Goal: Task Accomplishment & Management: Manage account settings

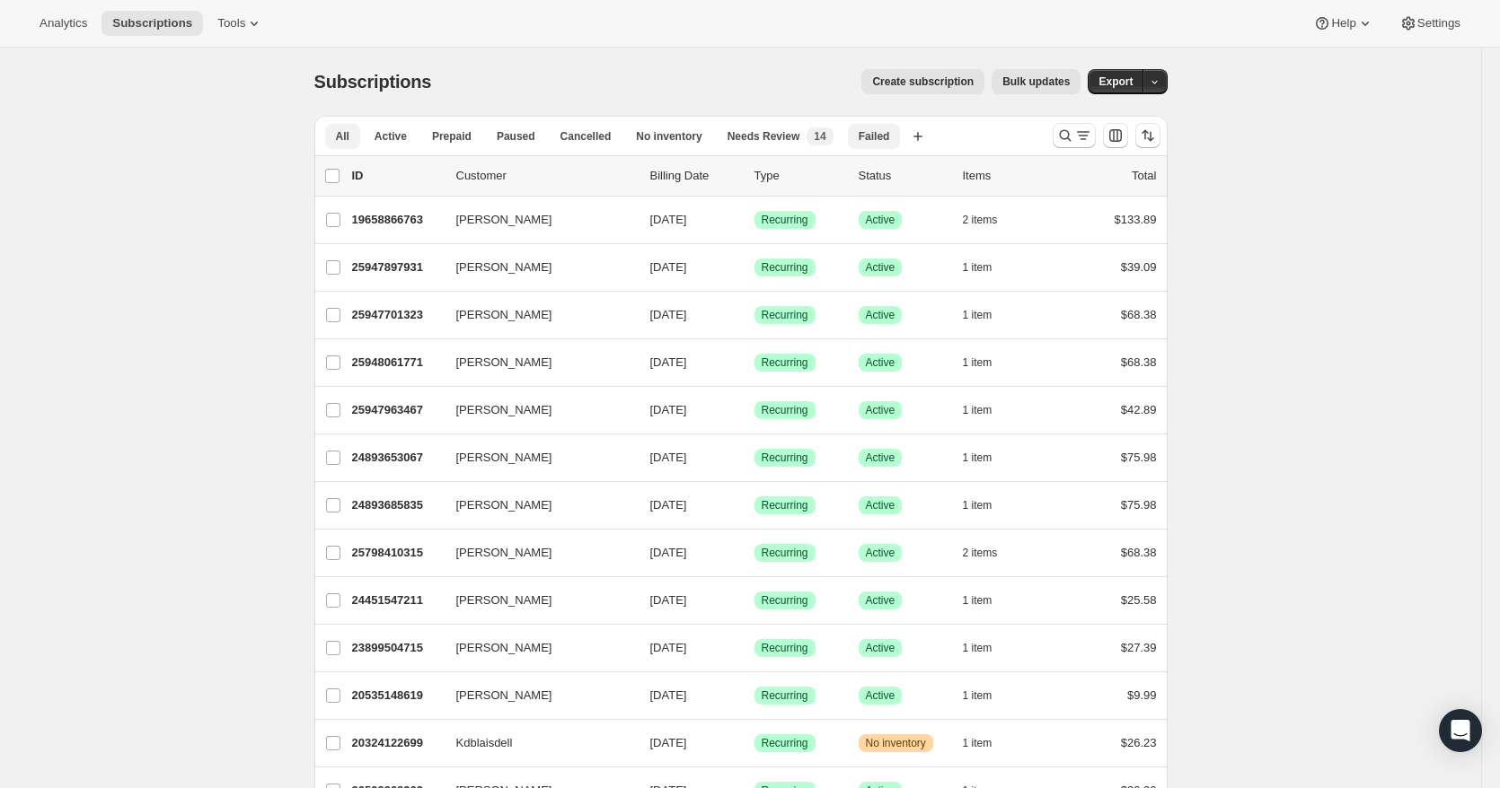
click at [859, 141] on span "Failed" at bounding box center [874, 136] width 31 height 14
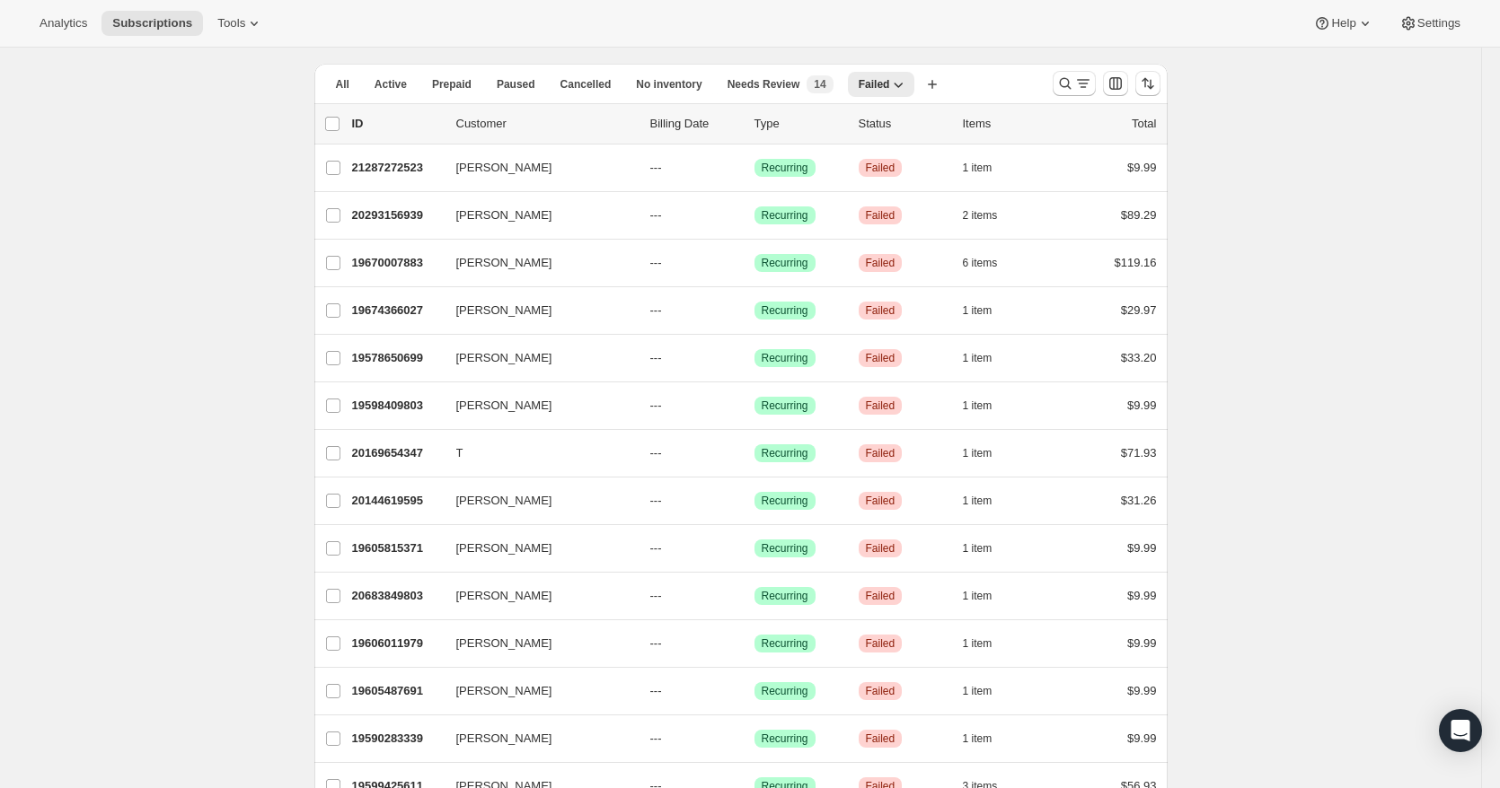
scroll to position [15, 0]
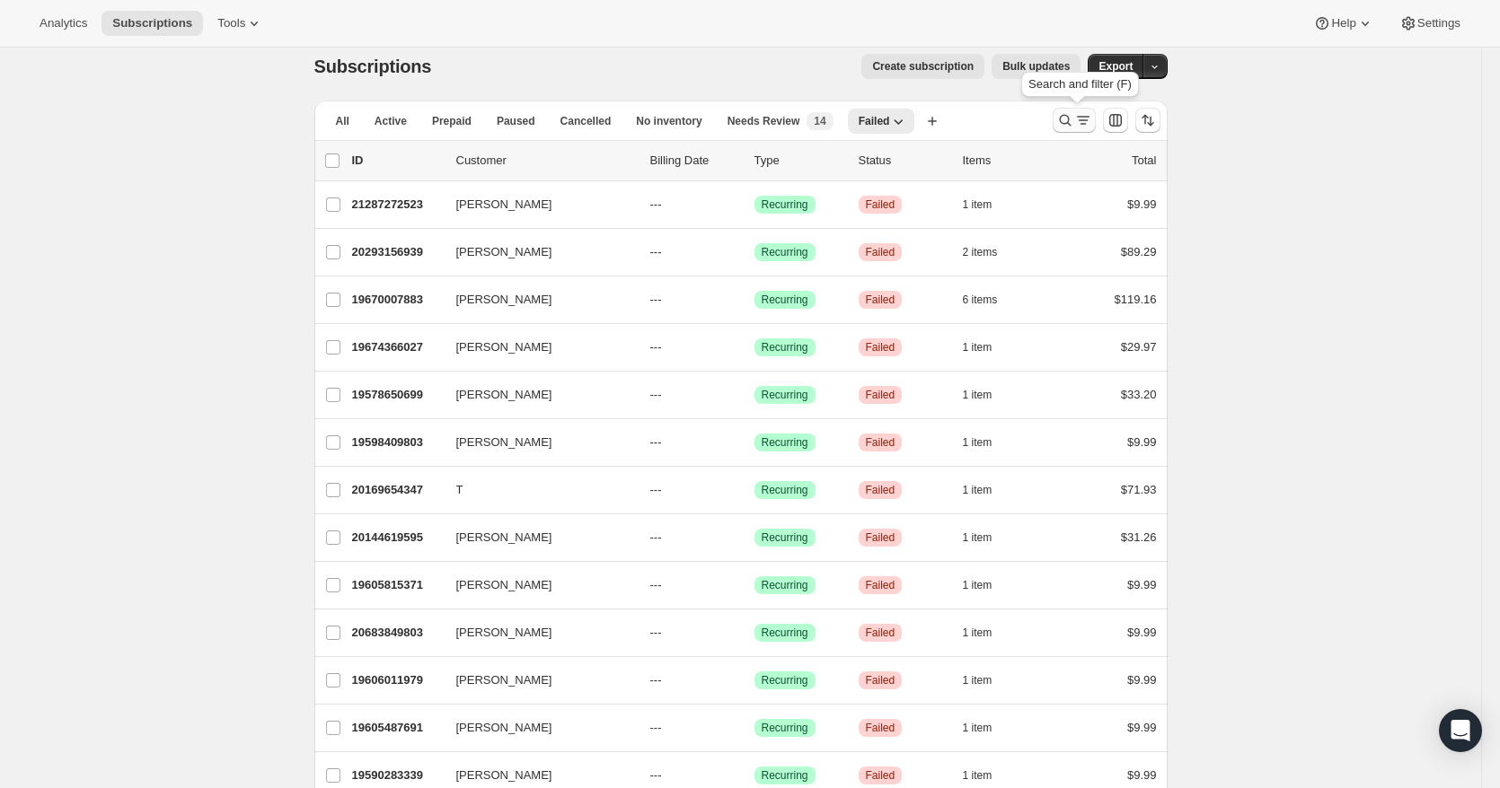
click at [1074, 122] on icon "Search and filter results" at bounding box center [1065, 120] width 18 height 18
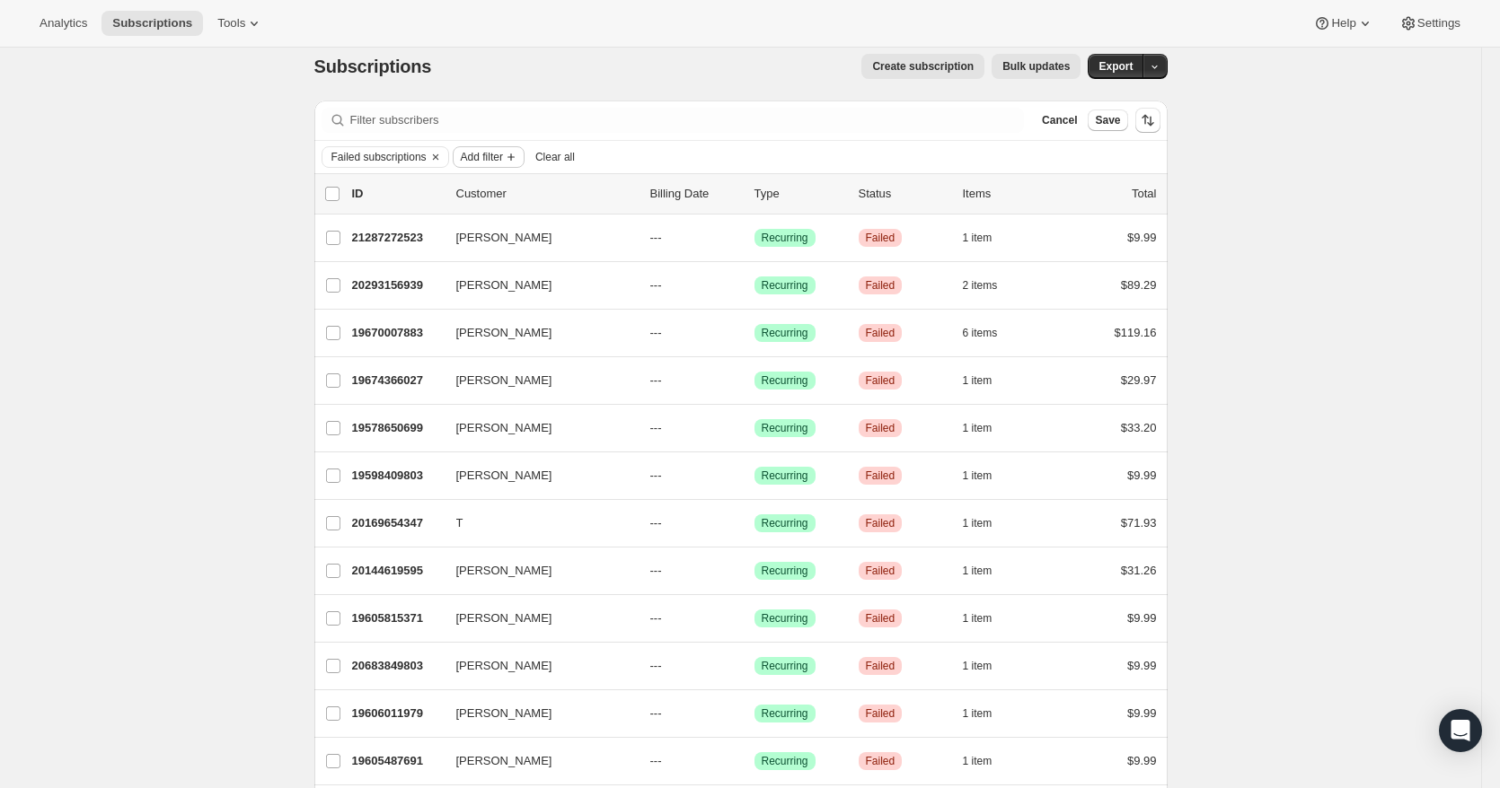
click at [503, 154] on span "Add filter" at bounding box center [482, 157] width 42 height 14
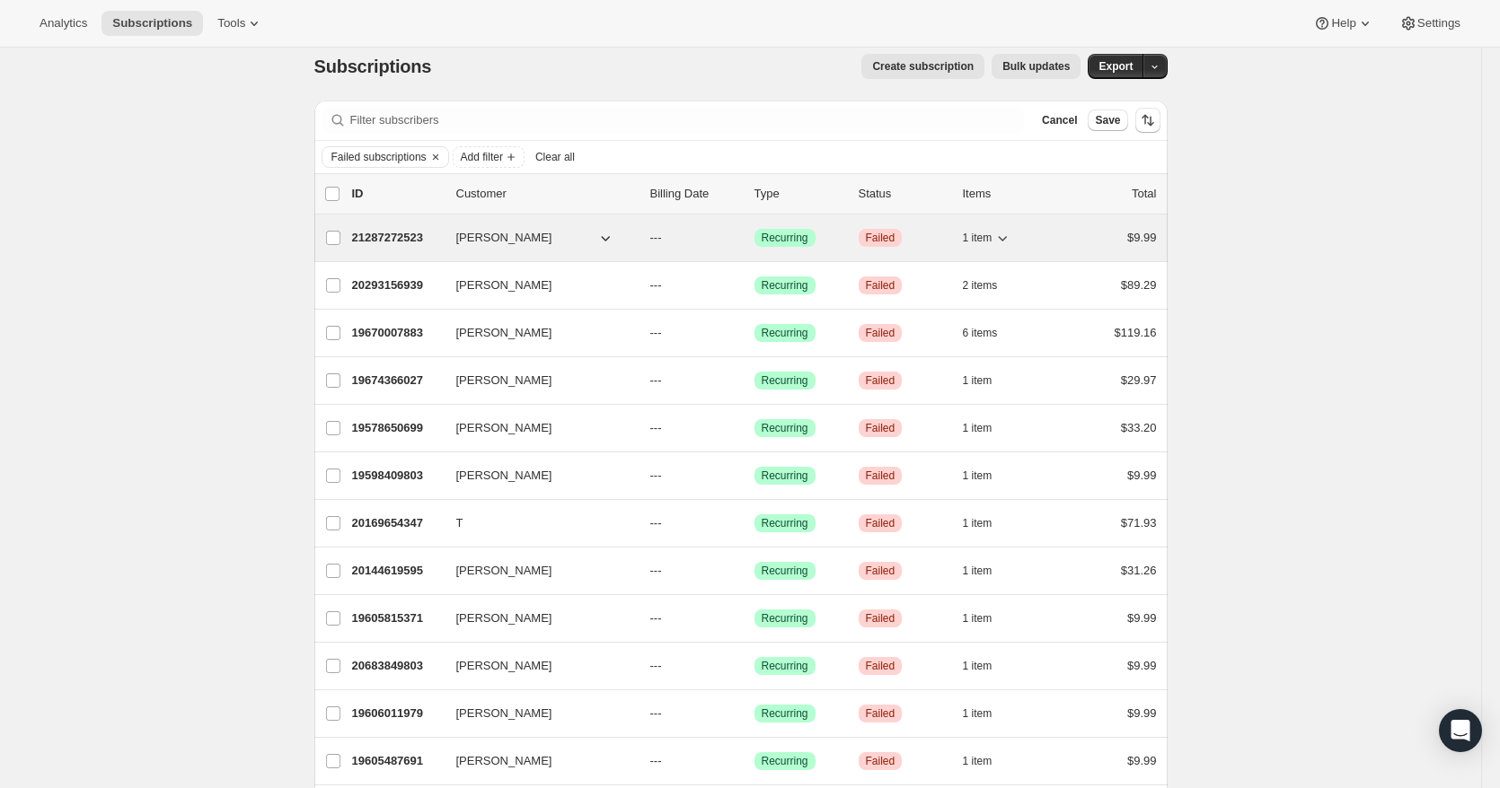
click at [722, 227] on div "21287272523 Elizabeth Dispenza --- Success Recurring Critical Failed 1 item $9.…" at bounding box center [754, 237] width 805 height 25
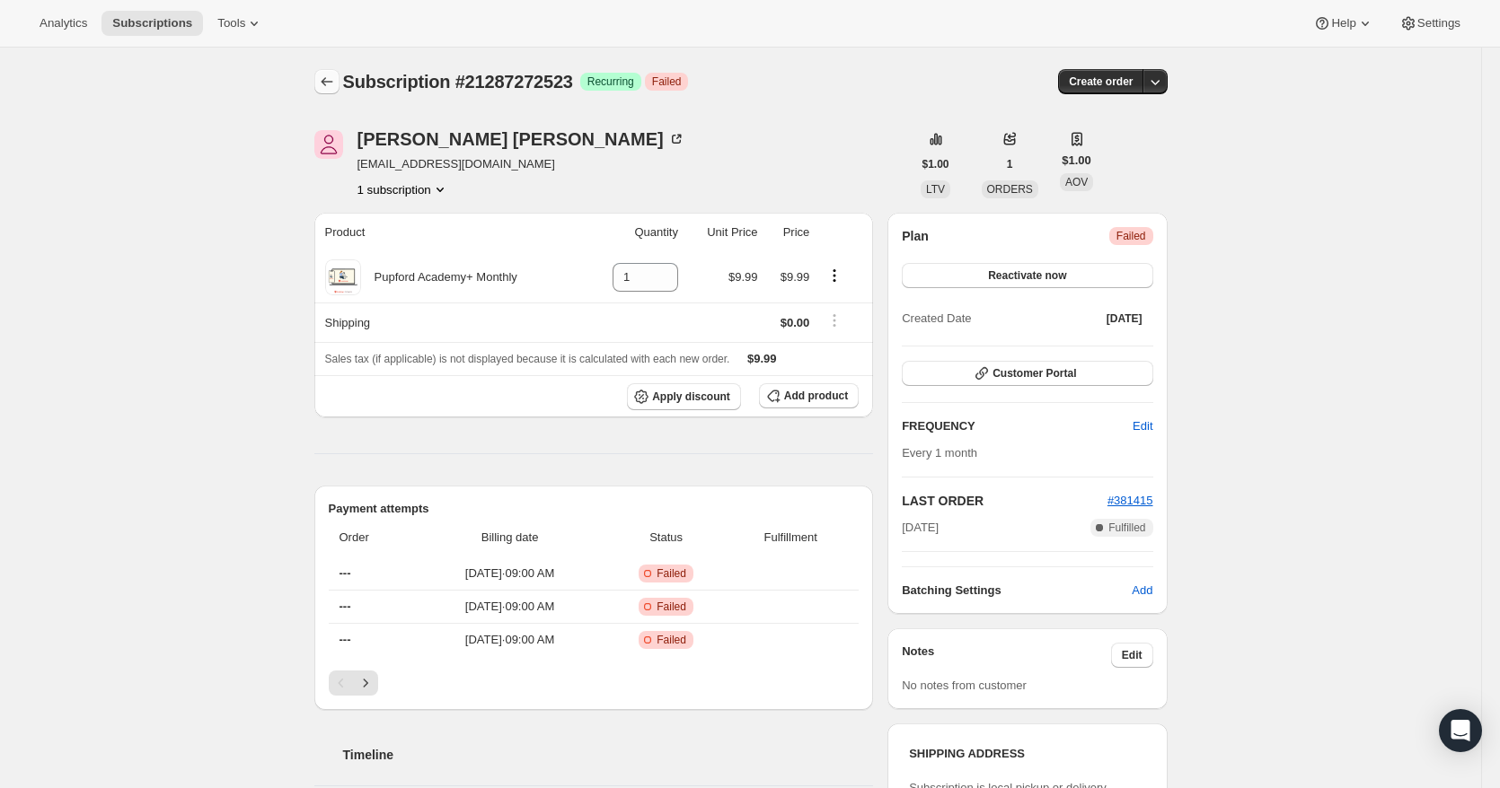
click at [334, 87] on icon "Subscriptions" at bounding box center [327, 82] width 18 height 18
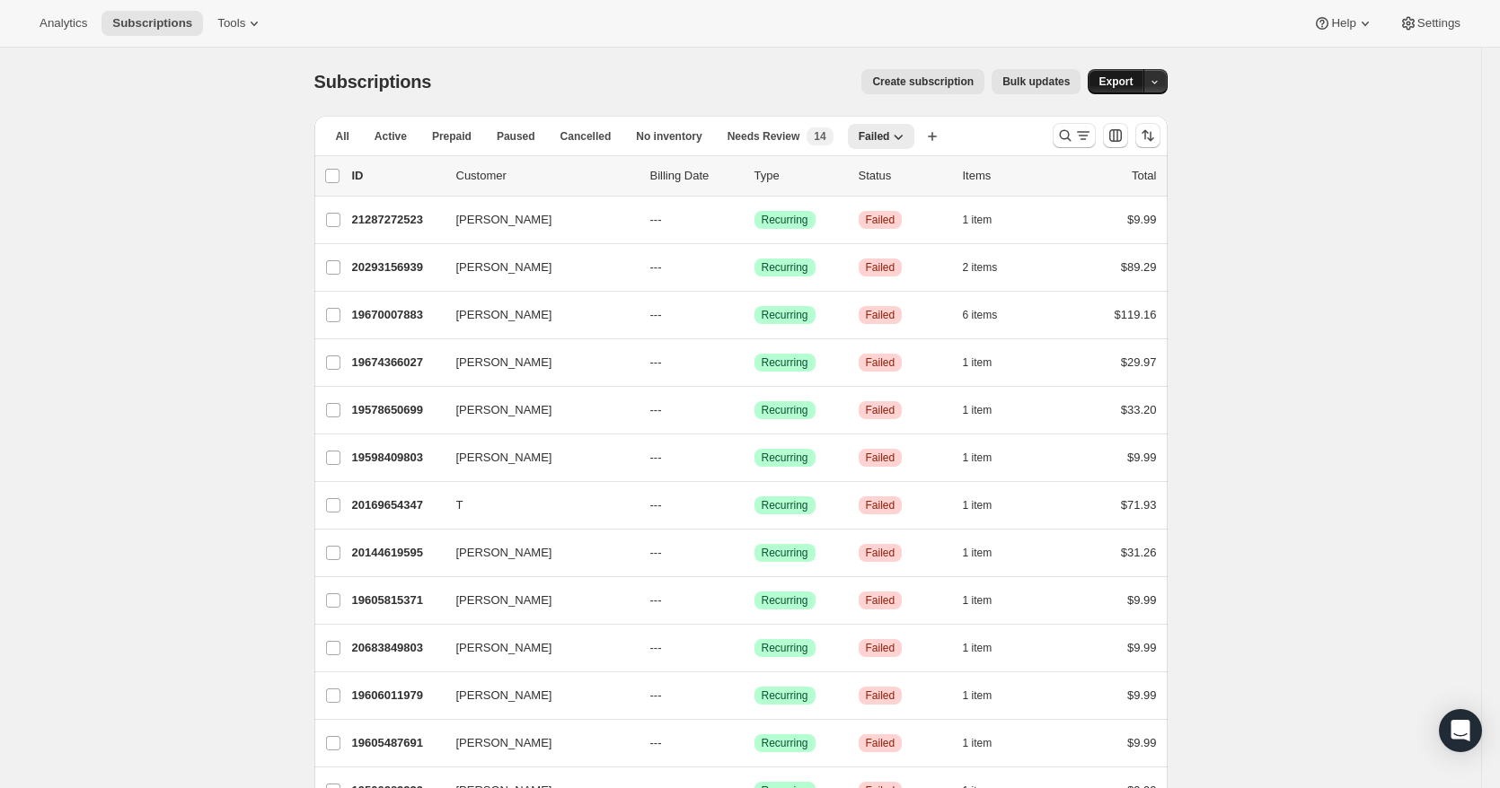
click at [1125, 80] on span "Export" at bounding box center [1115, 82] width 34 height 14
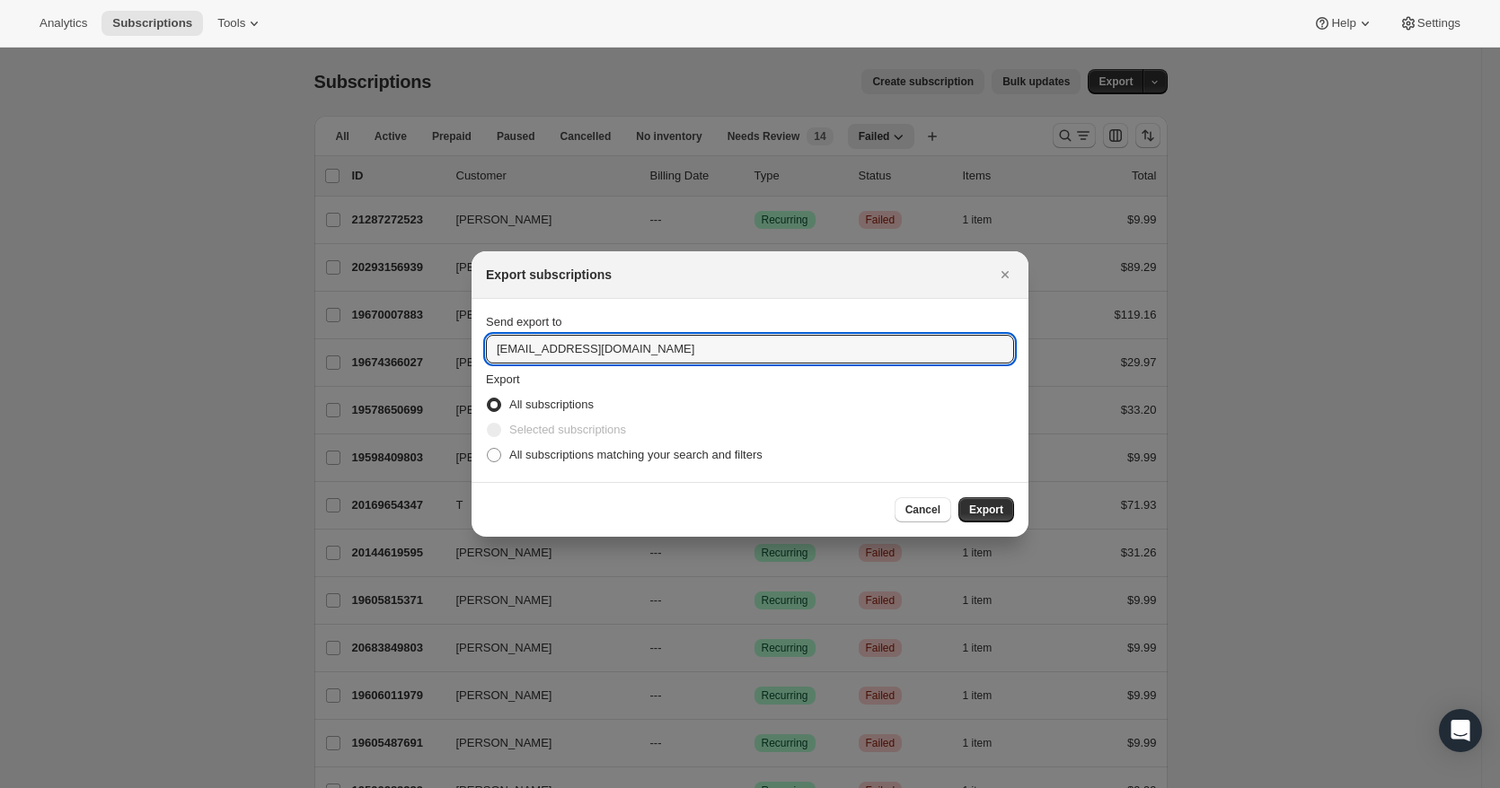
drag, startPoint x: 520, startPoint y: 352, endPoint x: 422, endPoint y: 355, distance: 97.9
type input "jacob.steele@pupford.com"
click at [498, 452] on span ":rdh:" at bounding box center [494, 455] width 14 height 14
click at [488, 449] on input "All subscriptions matching your search and filters" at bounding box center [487, 448] width 1 height 1
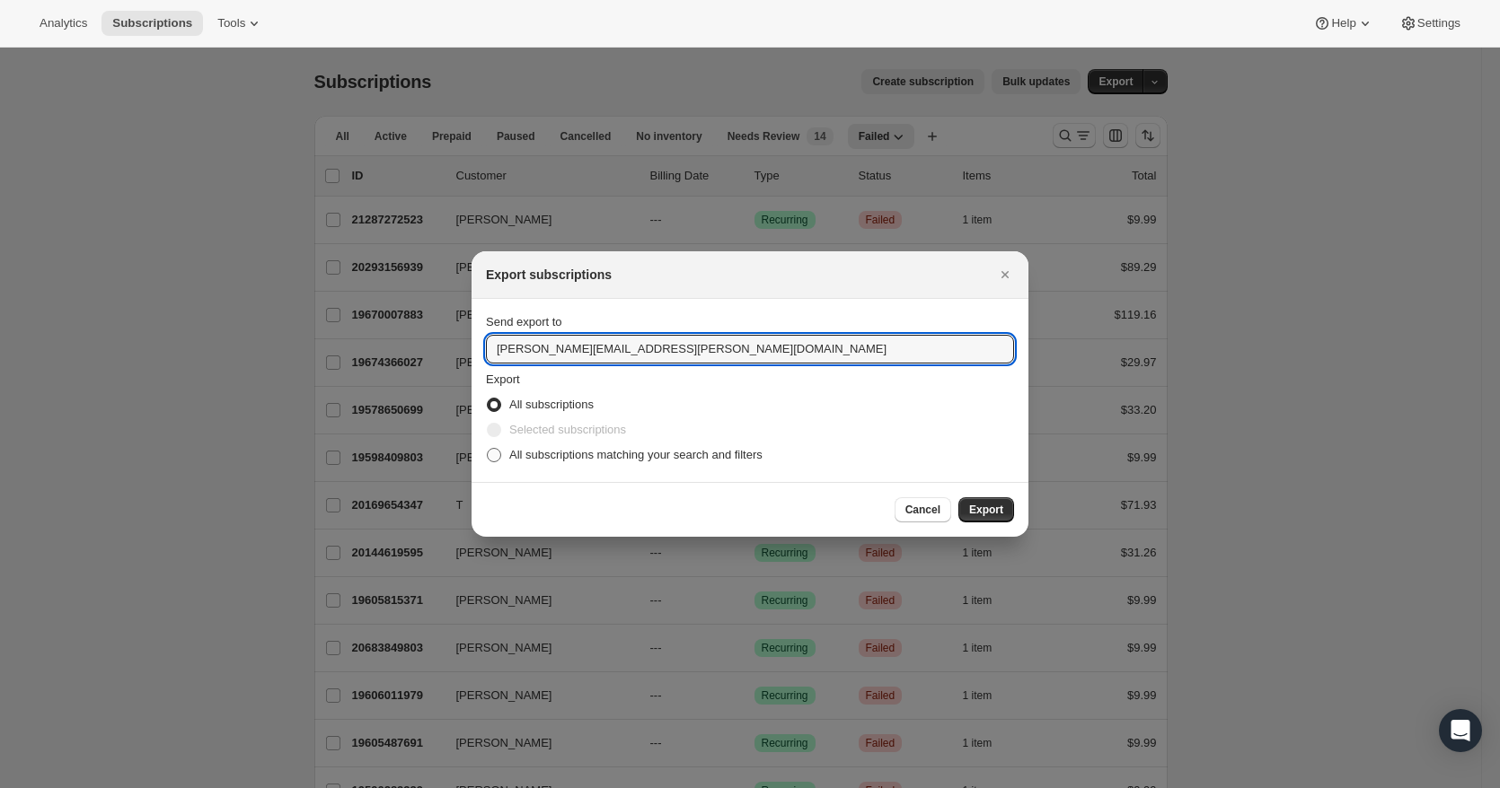
radio input "true"
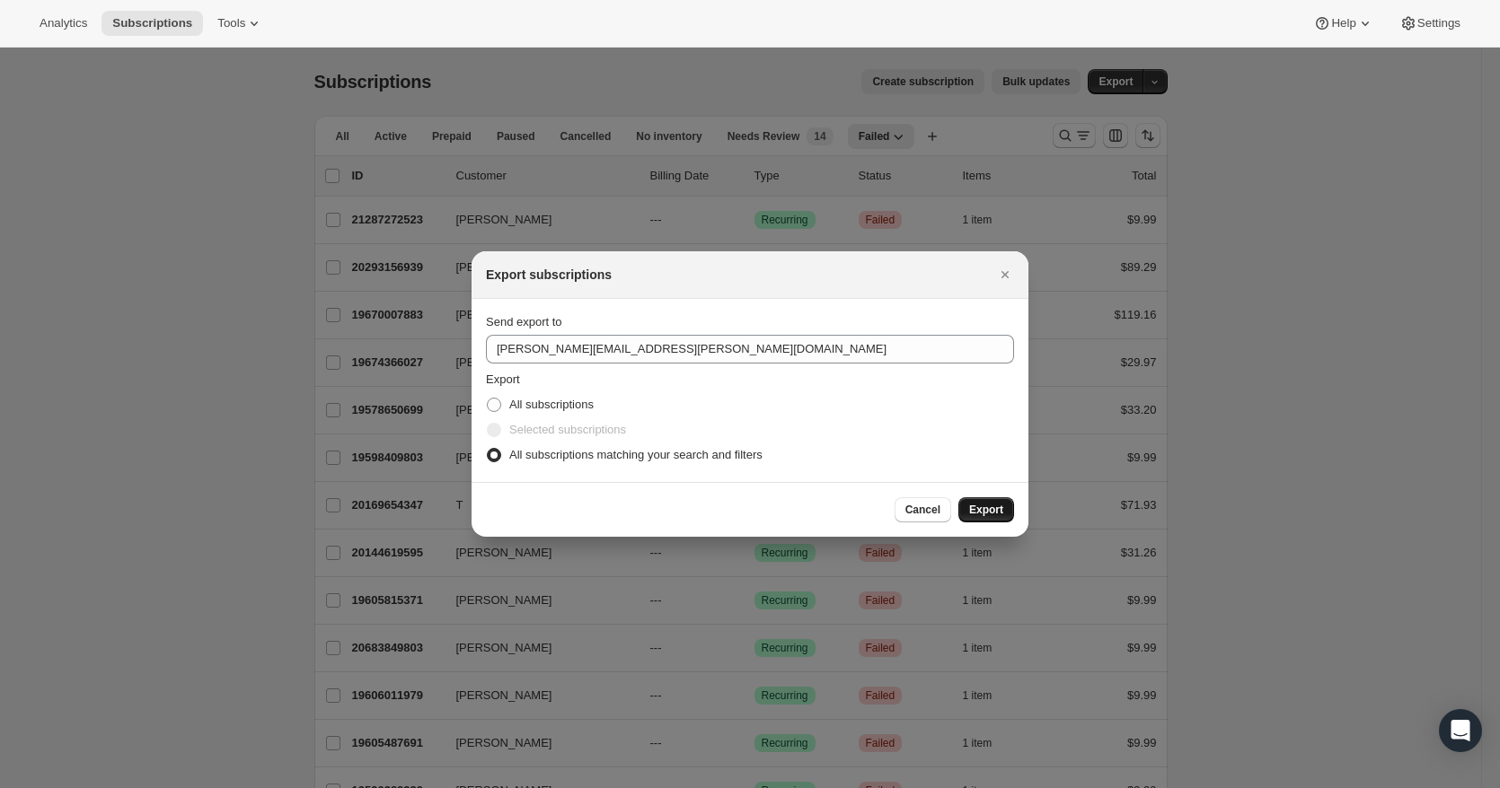
click at [977, 510] on span "Export" at bounding box center [986, 510] width 34 height 14
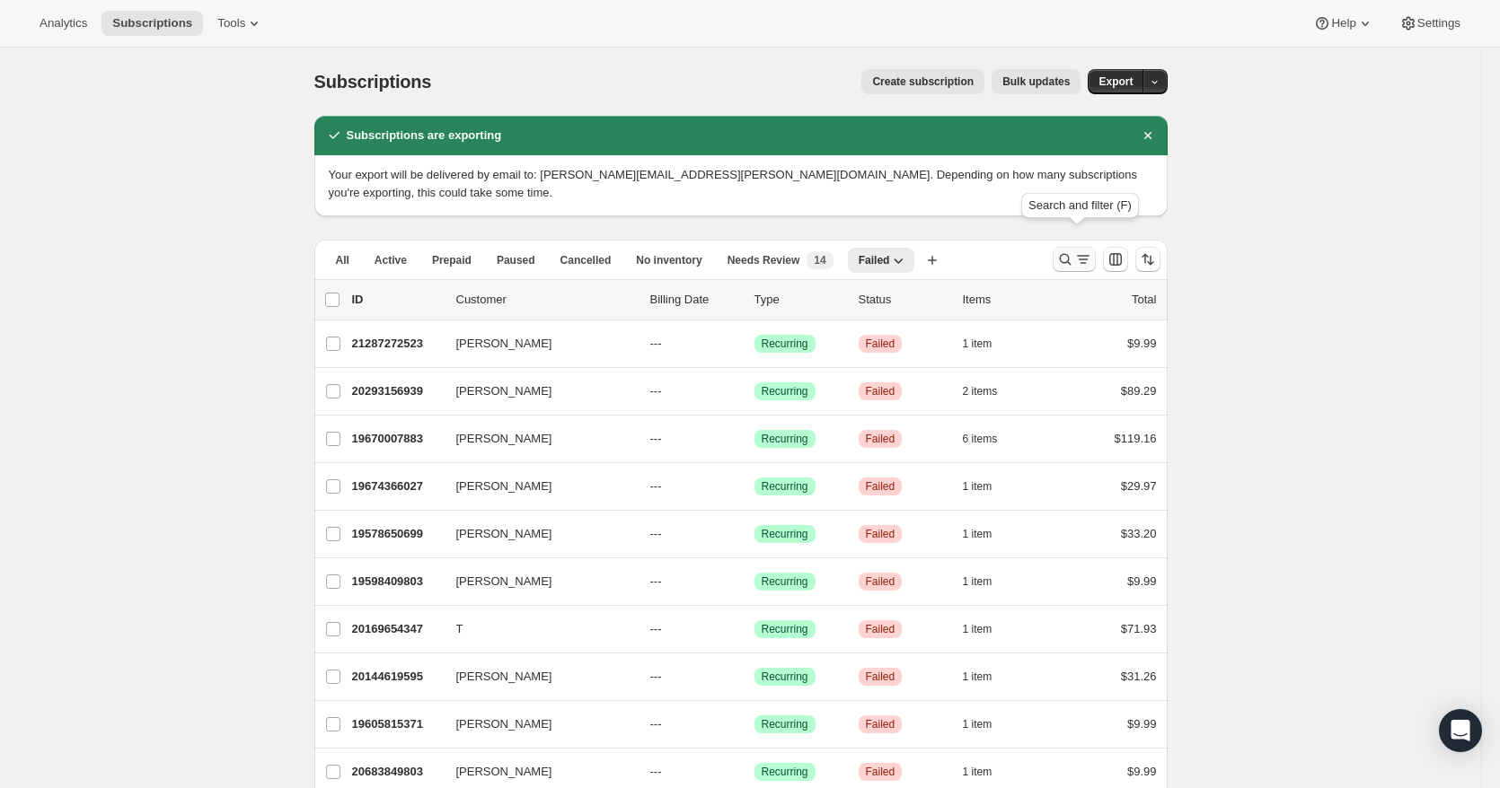
click at [1066, 251] on icon "Search and filter results" at bounding box center [1065, 260] width 18 height 18
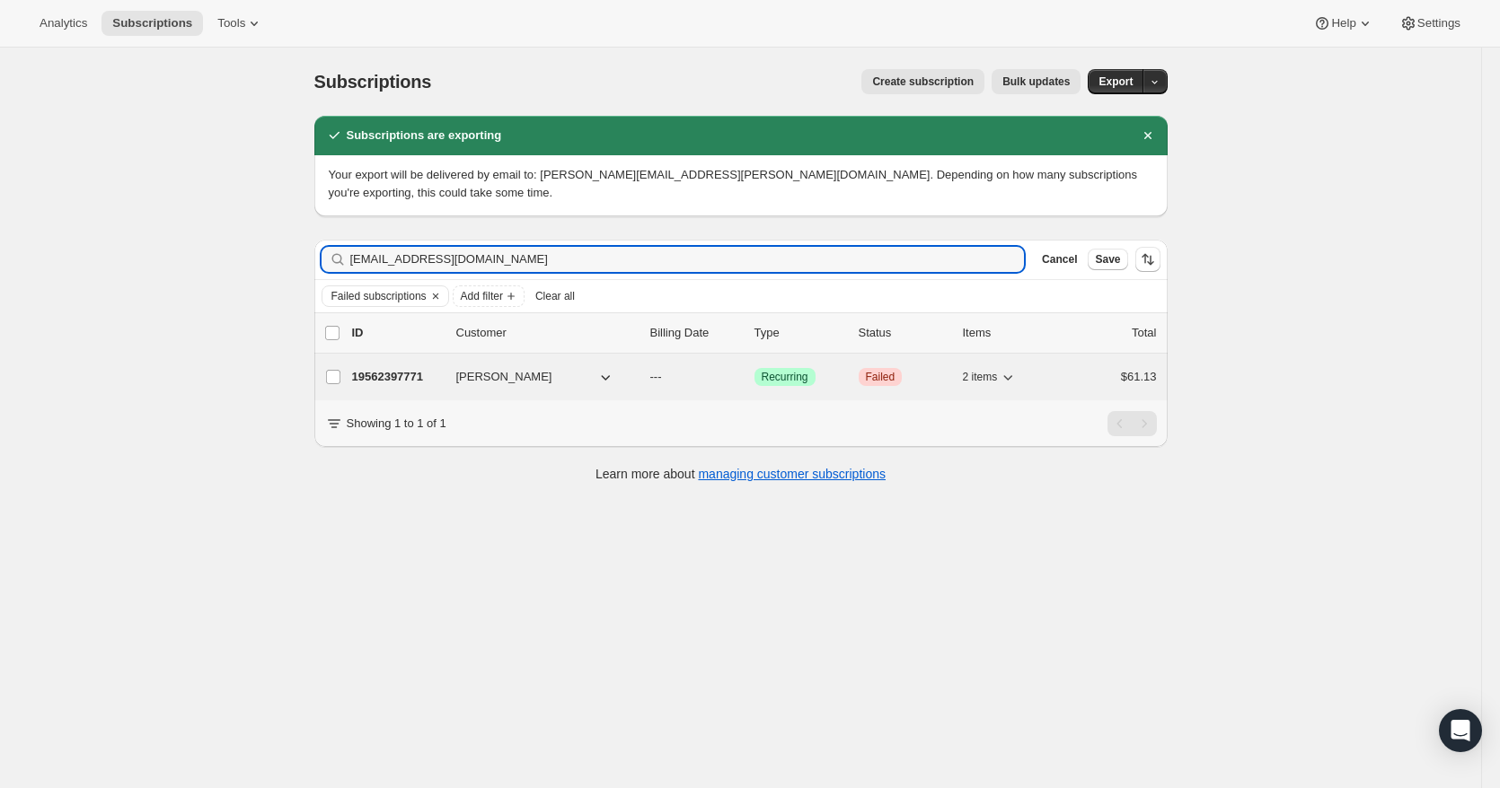
type input "brandyk31320@gmail.com"
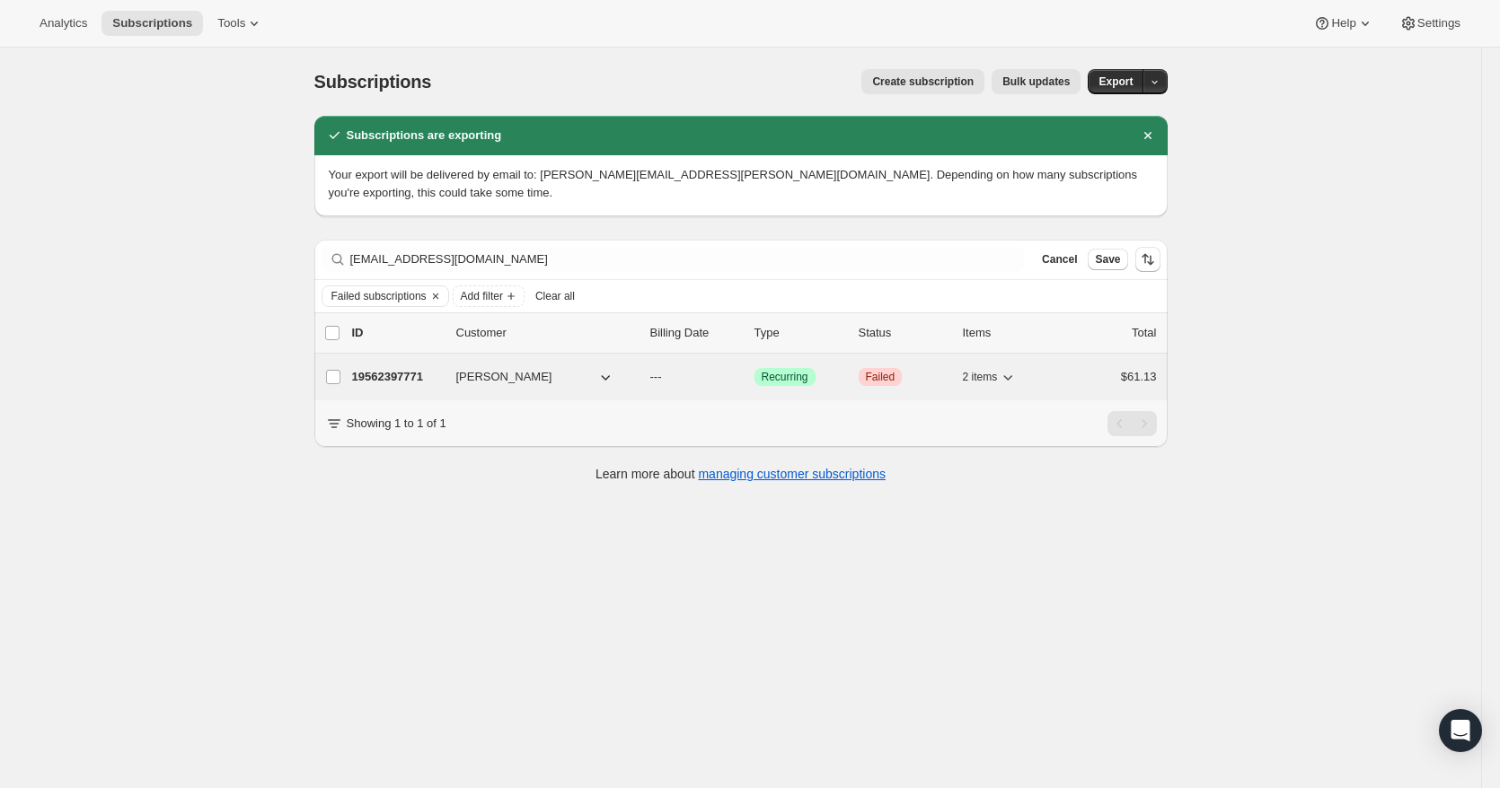
click at [718, 368] on p "---" at bounding box center [695, 377] width 90 height 18
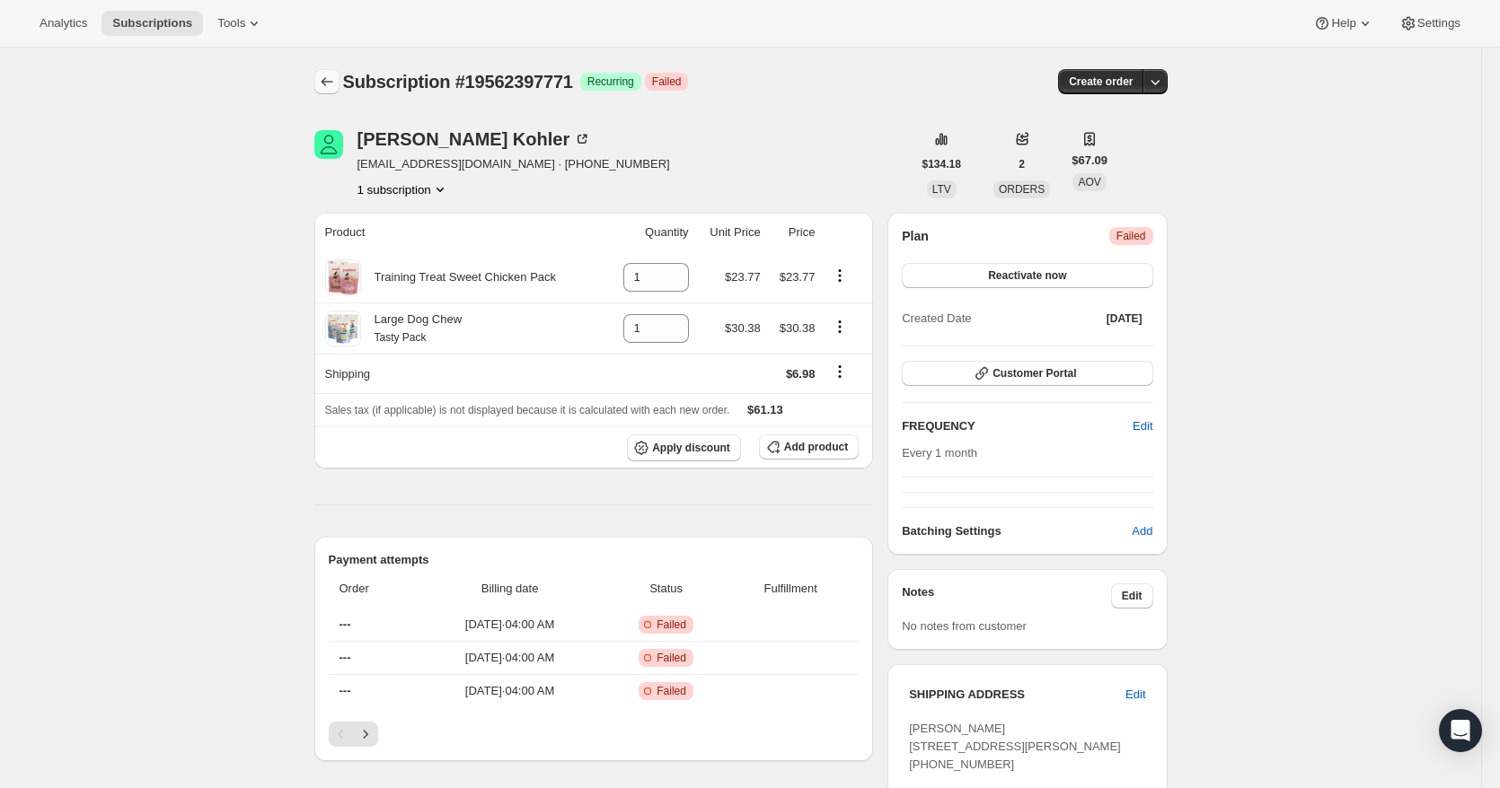
click at [320, 78] on button "Subscriptions" at bounding box center [326, 81] width 25 height 25
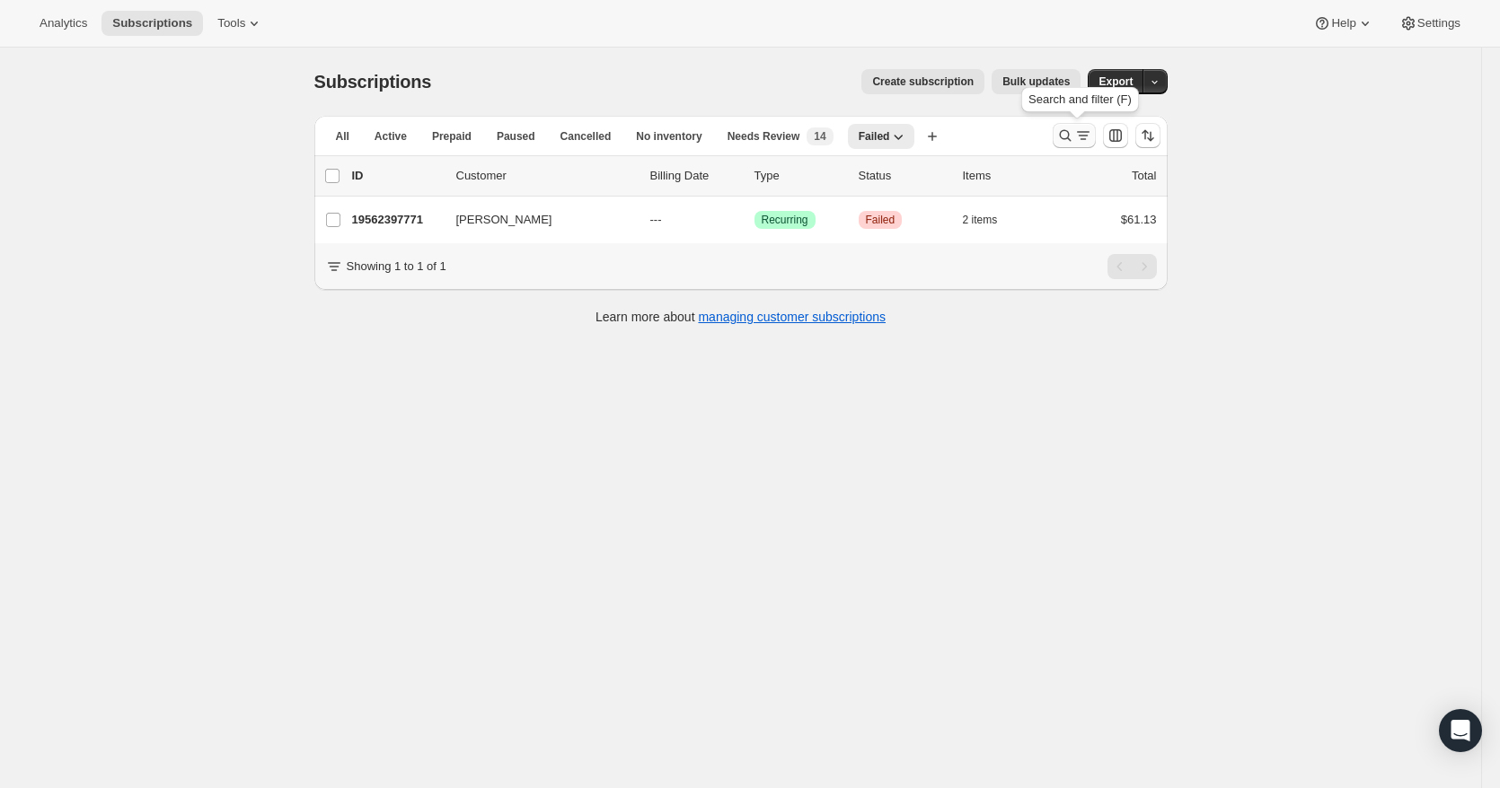
click at [1069, 137] on icon "Search and filter results" at bounding box center [1065, 136] width 18 height 18
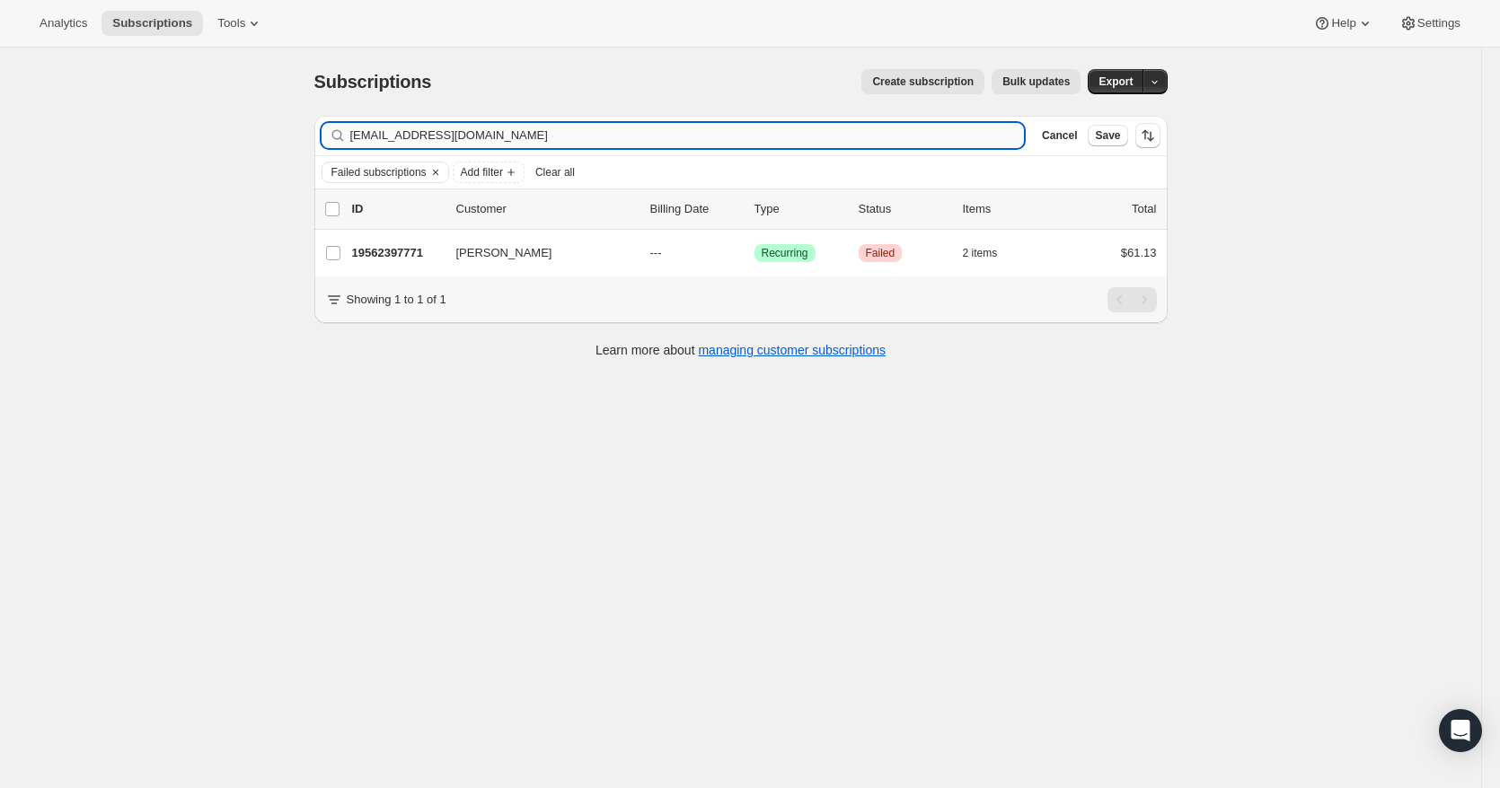
click at [805, 130] on input "brandyk31320@gmail.com" at bounding box center [687, 135] width 674 height 25
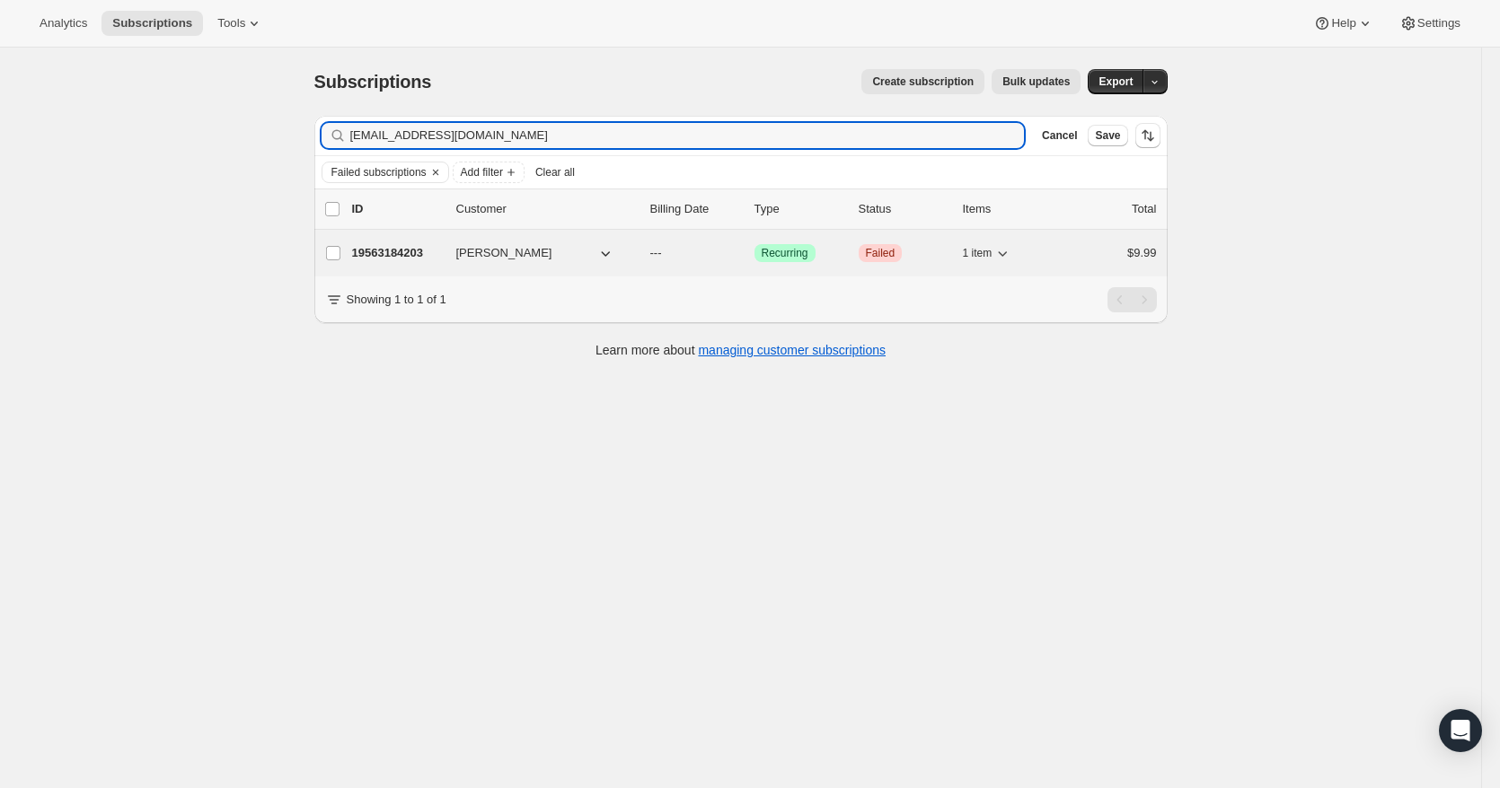
type input "shmrnc1947@gmail.com"
click at [728, 256] on p "---" at bounding box center [695, 253] width 90 height 18
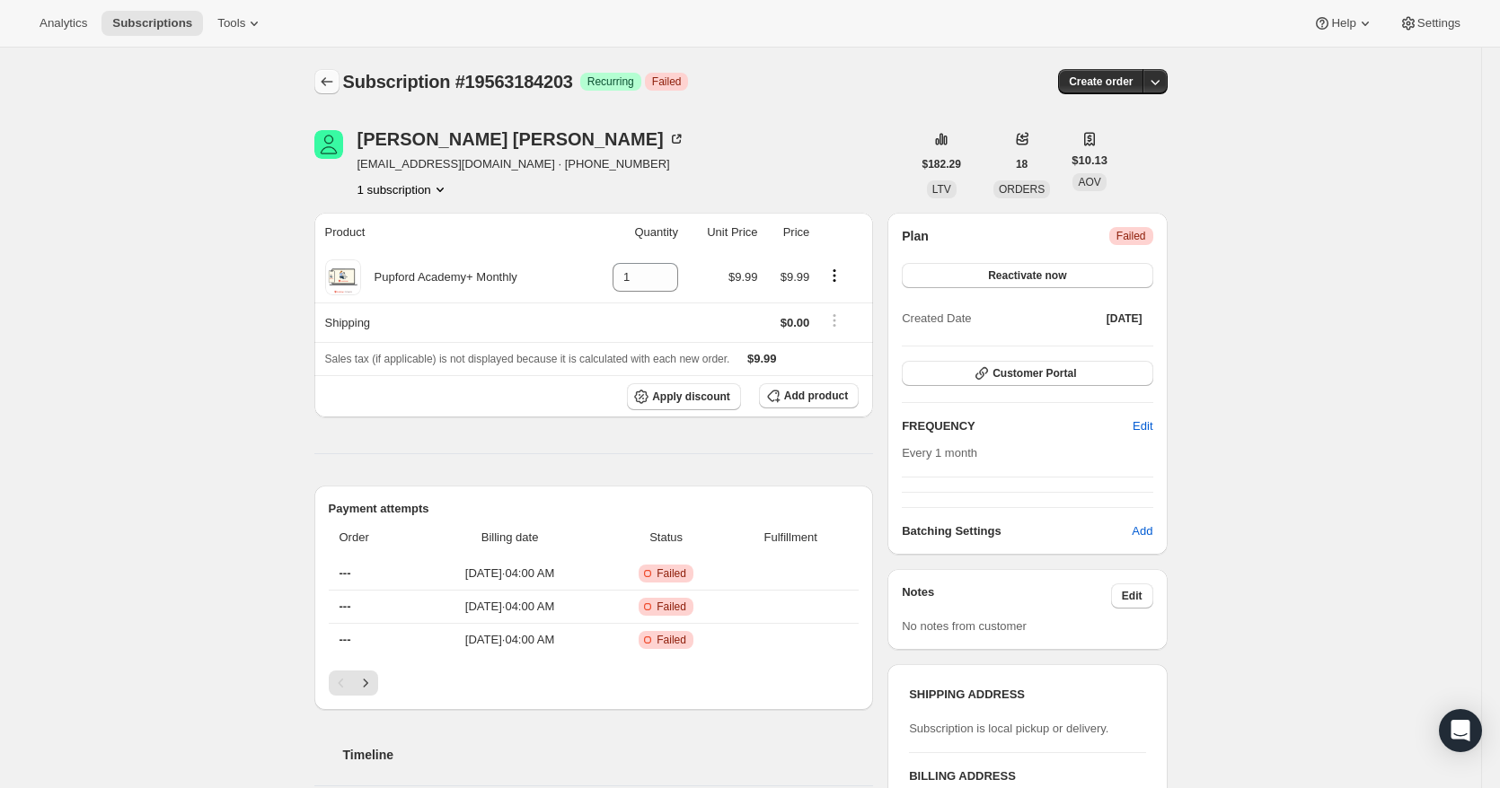
click at [339, 85] on button "Subscriptions" at bounding box center [326, 81] width 25 height 25
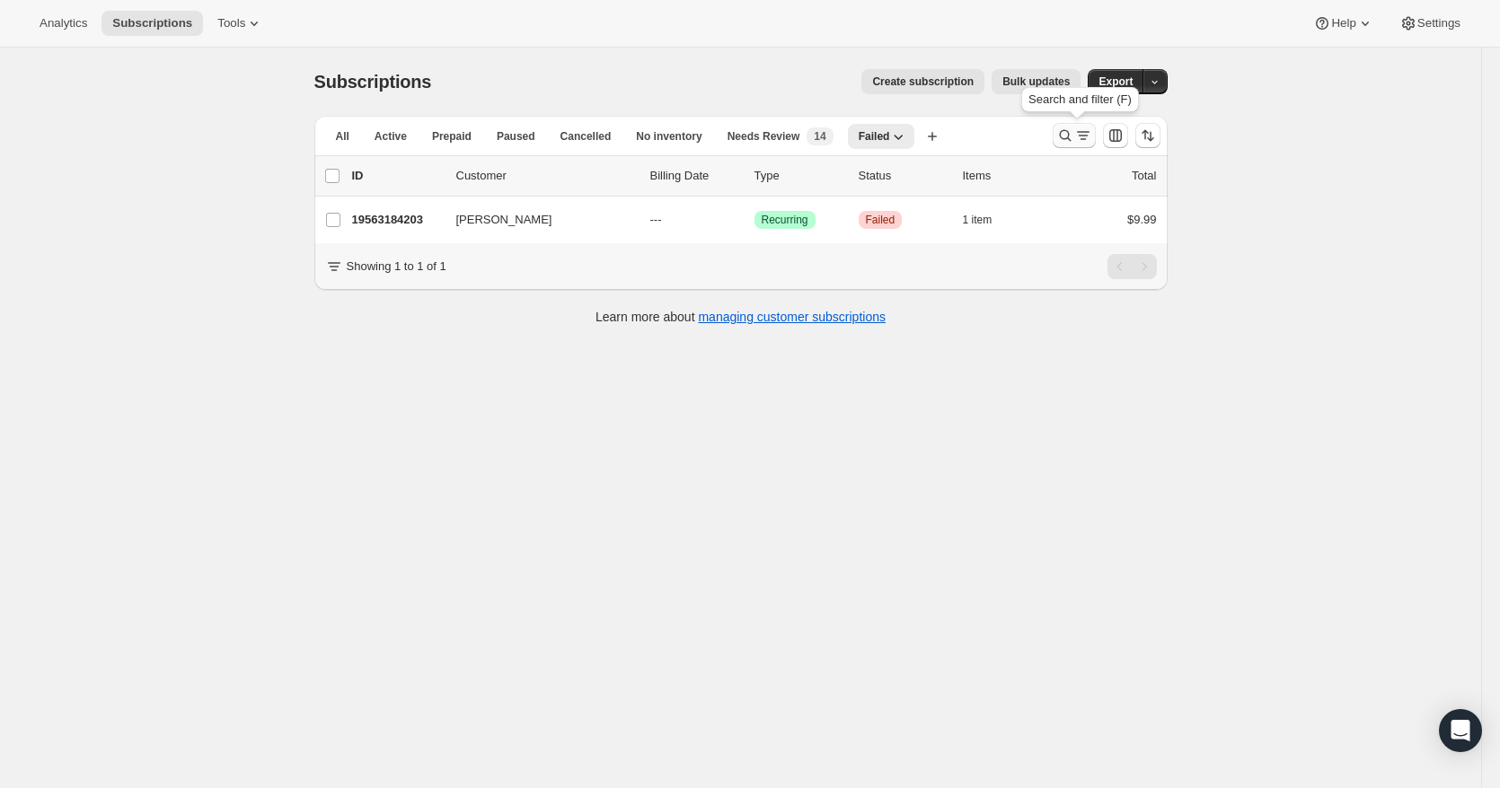
click at [1068, 138] on icon "Search and filter results" at bounding box center [1065, 136] width 18 height 18
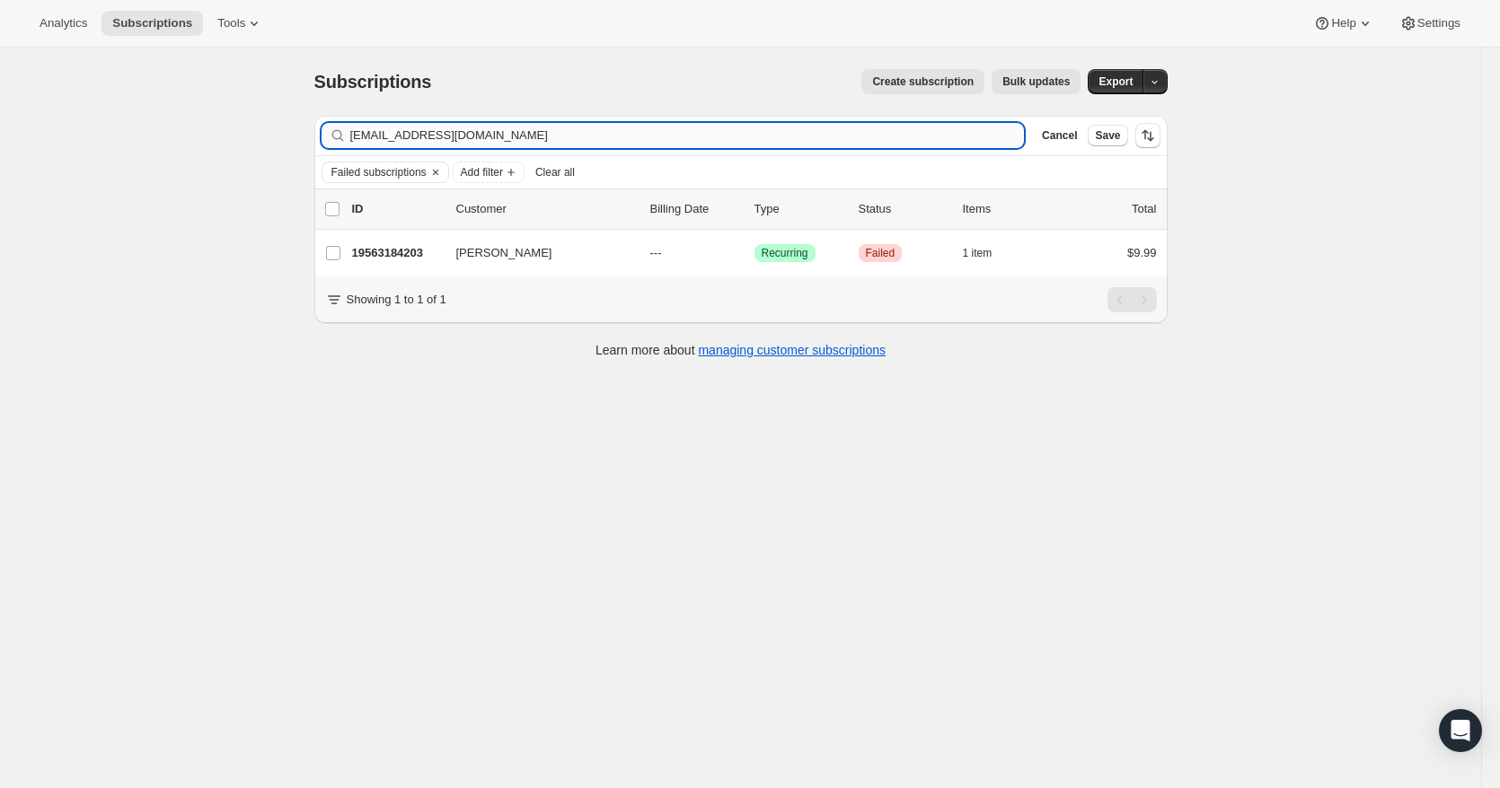
click at [594, 141] on input "shmrnc1947@gmail.com" at bounding box center [687, 135] width 674 height 25
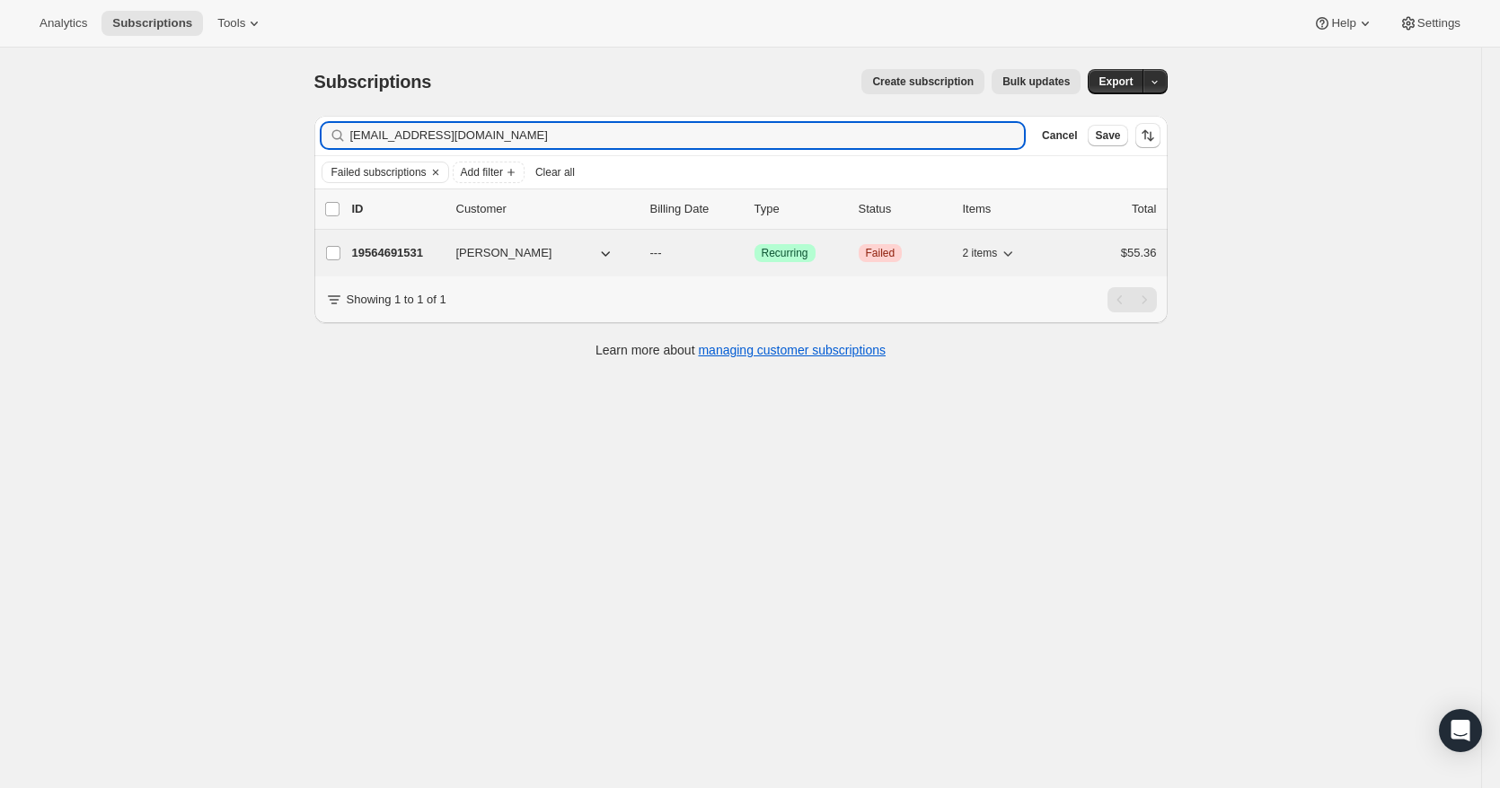
type input "bellacosa51@gmail.com"
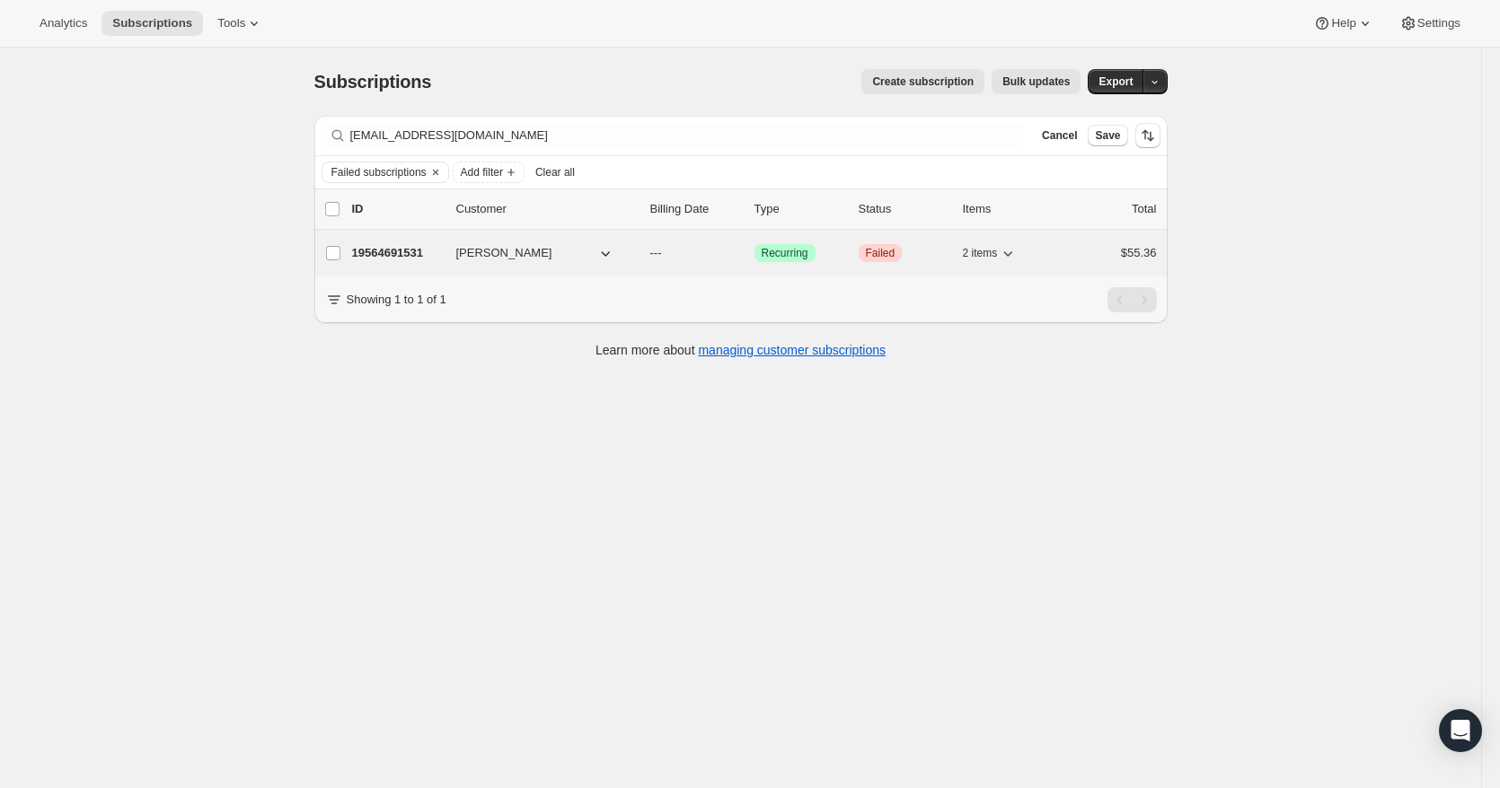
click at [696, 256] on p "---" at bounding box center [695, 253] width 90 height 18
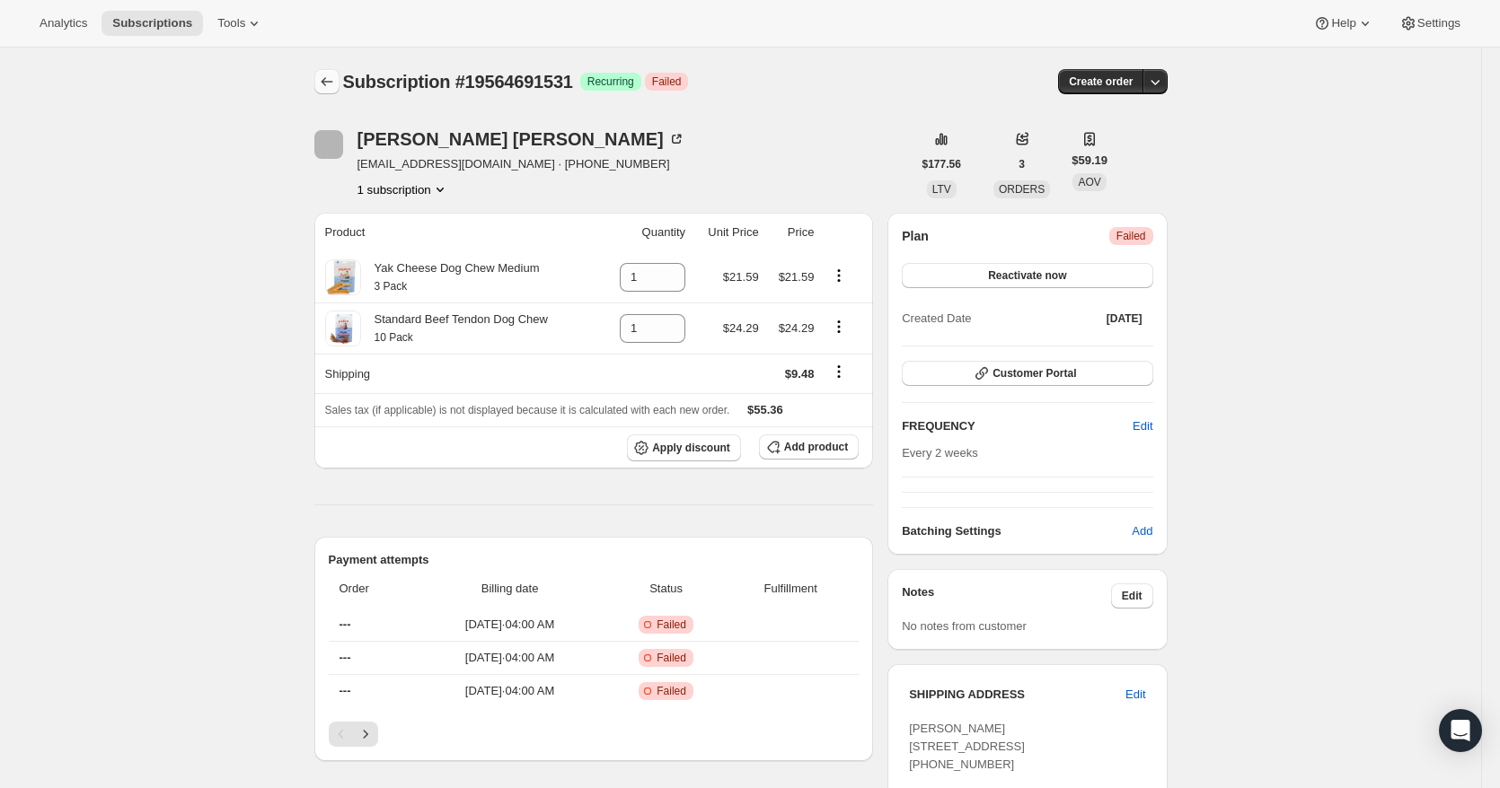
click at [336, 86] on icon "Subscriptions" at bounding box center [327, 82] width 18 height 18
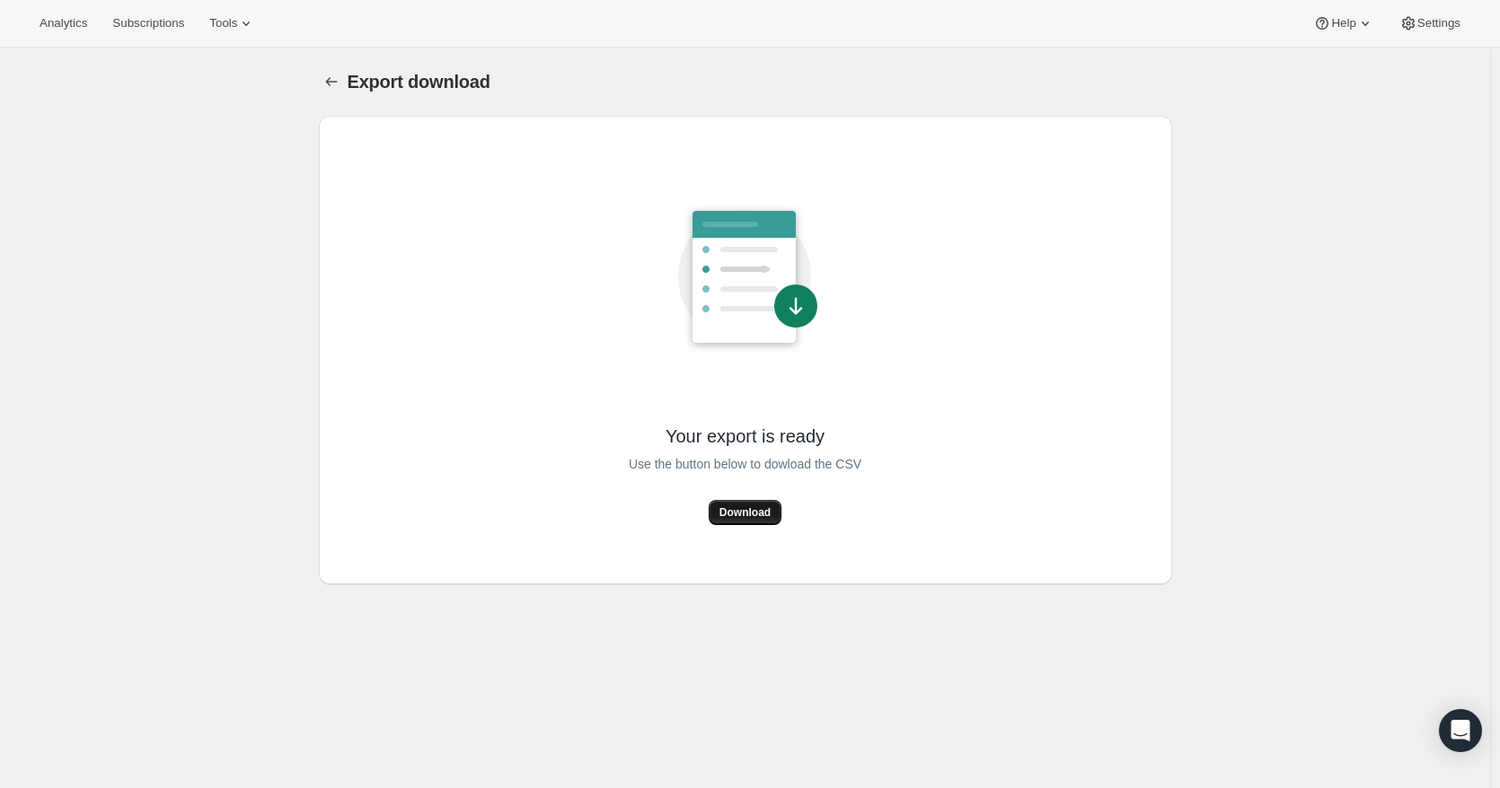
click at [762, 515] on span "Download" at bounding box center [744, 513] width 51 height 14
